Goal: Information Seeking & Learning: Learn about a topic

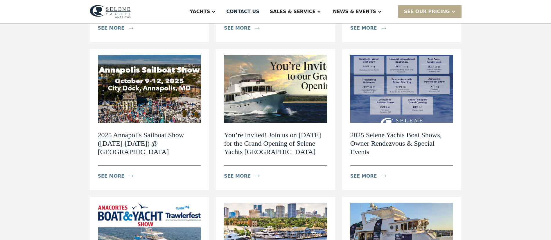
scroll to position [218, 0]
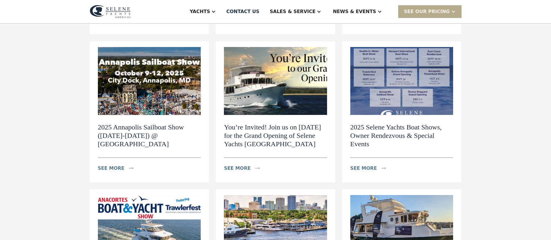
click at [269, 94] on img at bounding box center [275, 81] width 103 height 68
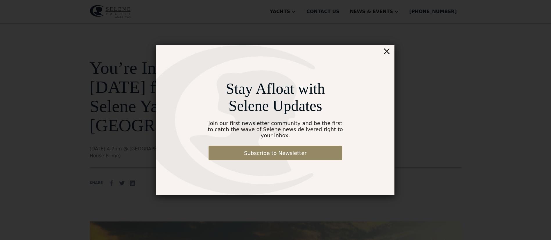
click at [386, 55] on div "×" at bounding box center [386, 51] width 8 height 12
